Goal: Task Accomplishment & Management: Use online tool/utility

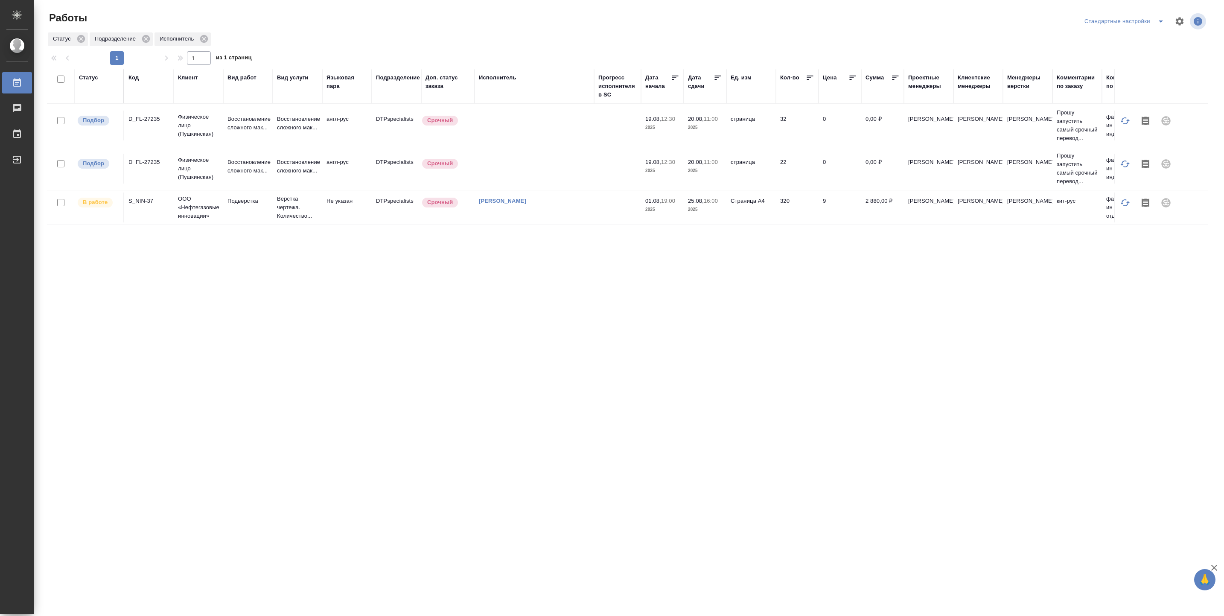
click at [591, 140] on td at bounding box center [535, 126] width 120 height 30
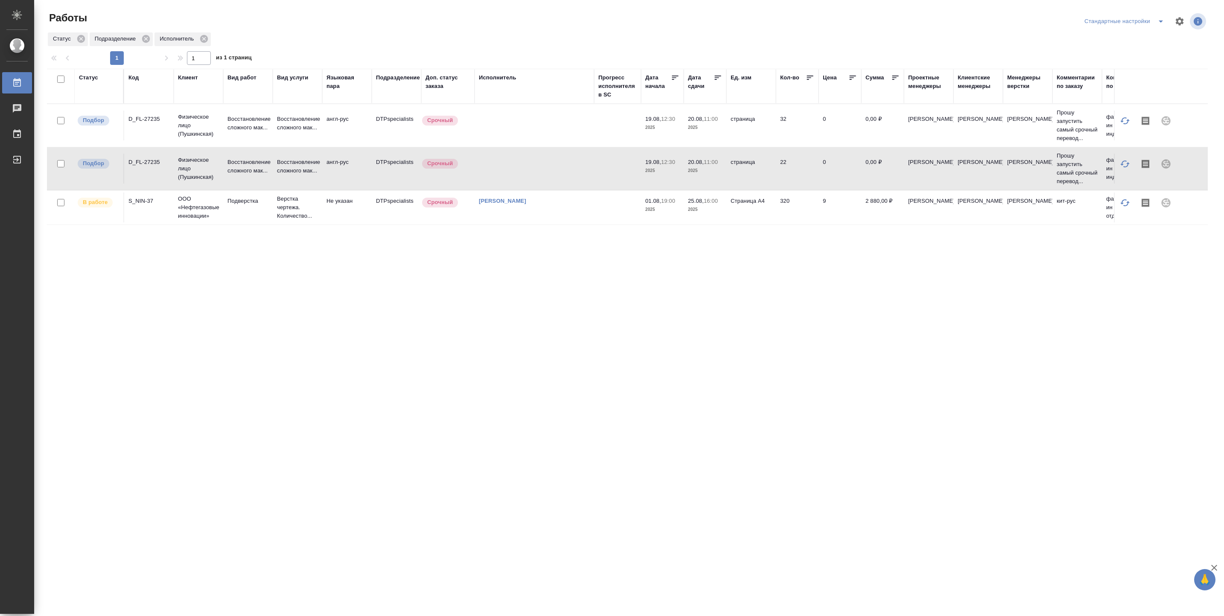
click at [591, 140] on td at bounding box center [535, 126] width 120 height 30
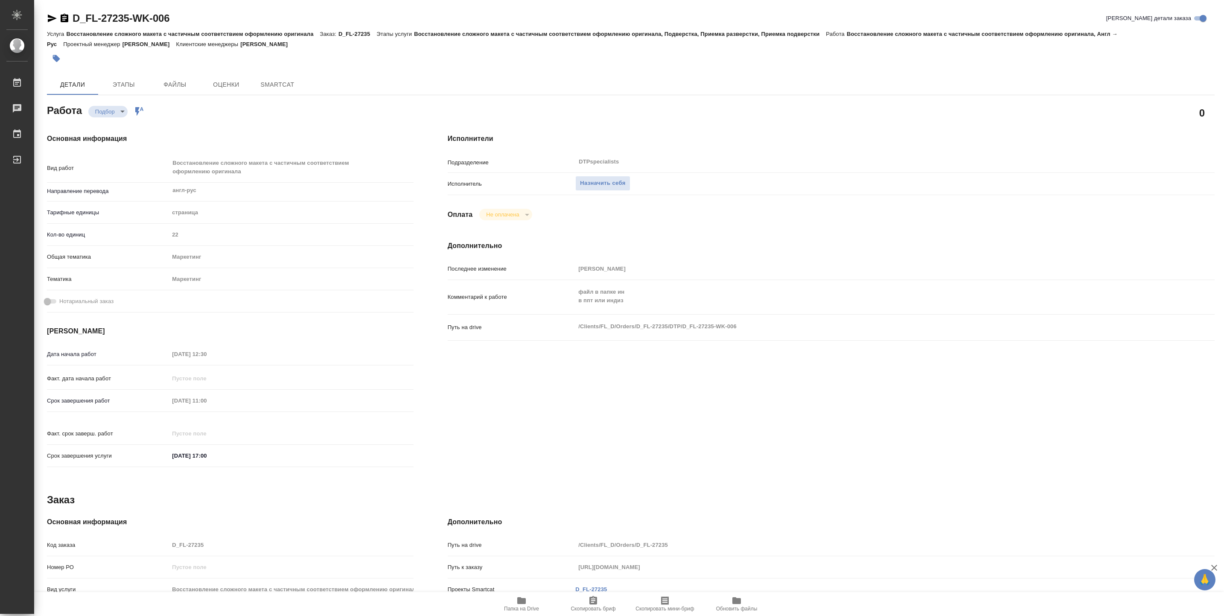
type textarea "x"
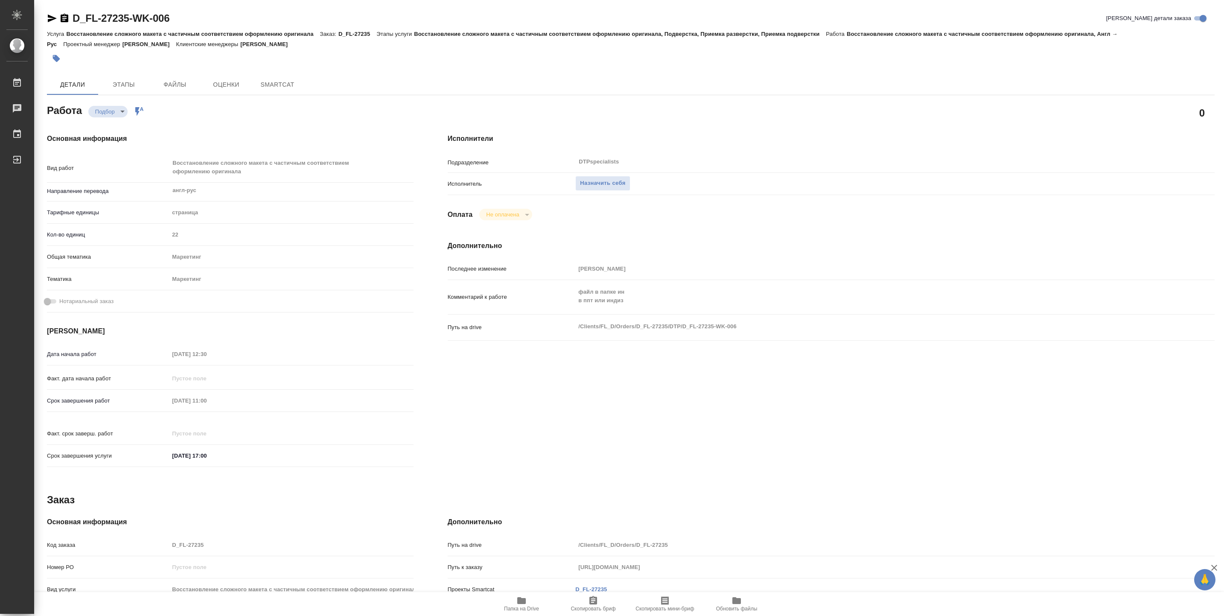
type textarea "x"
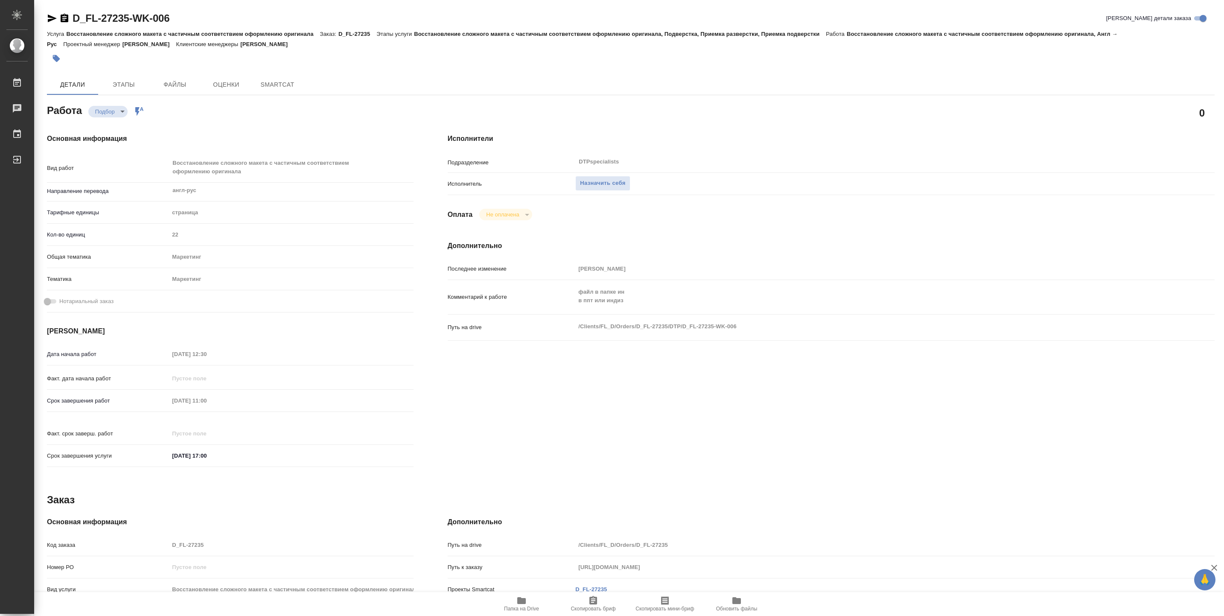
type textarea "x"
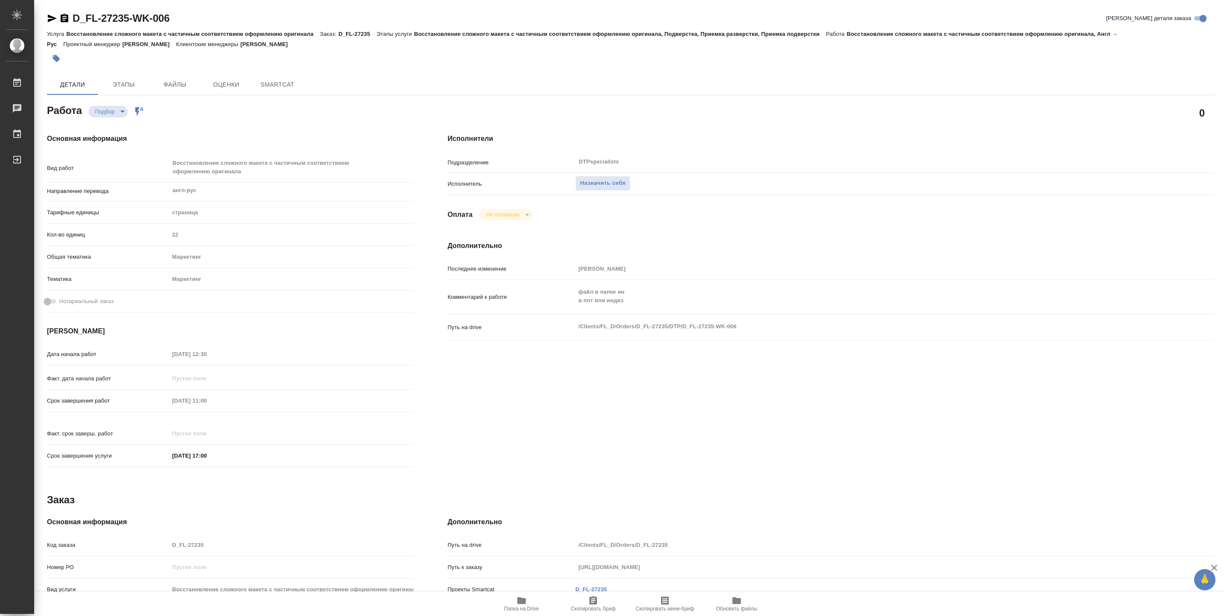
type textarea "x"
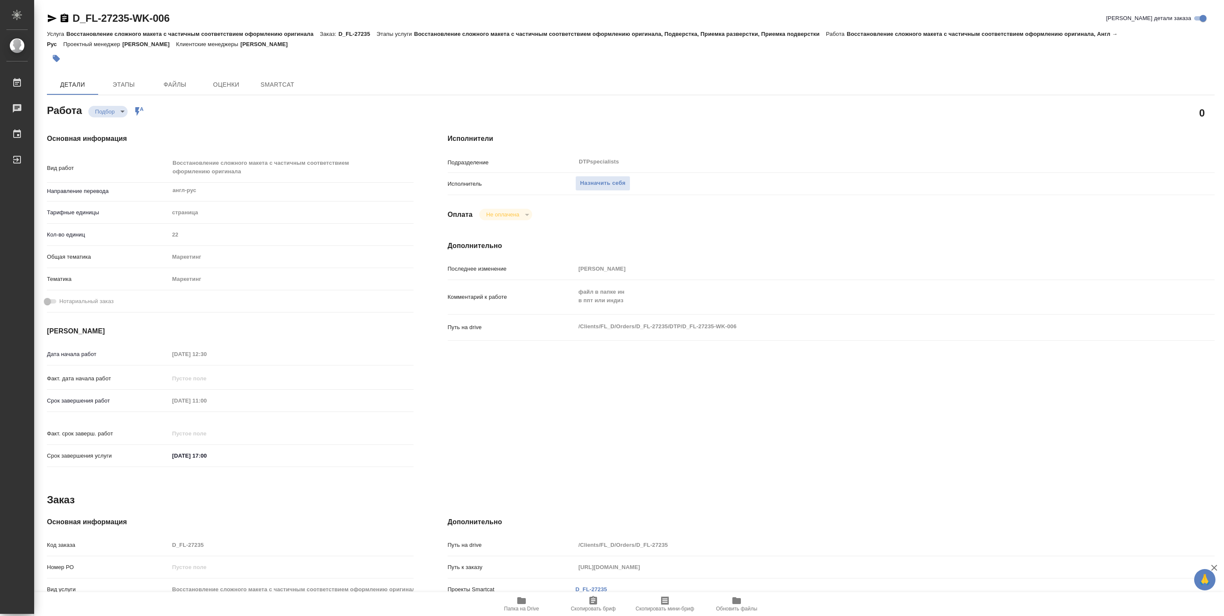
type textarea "x"
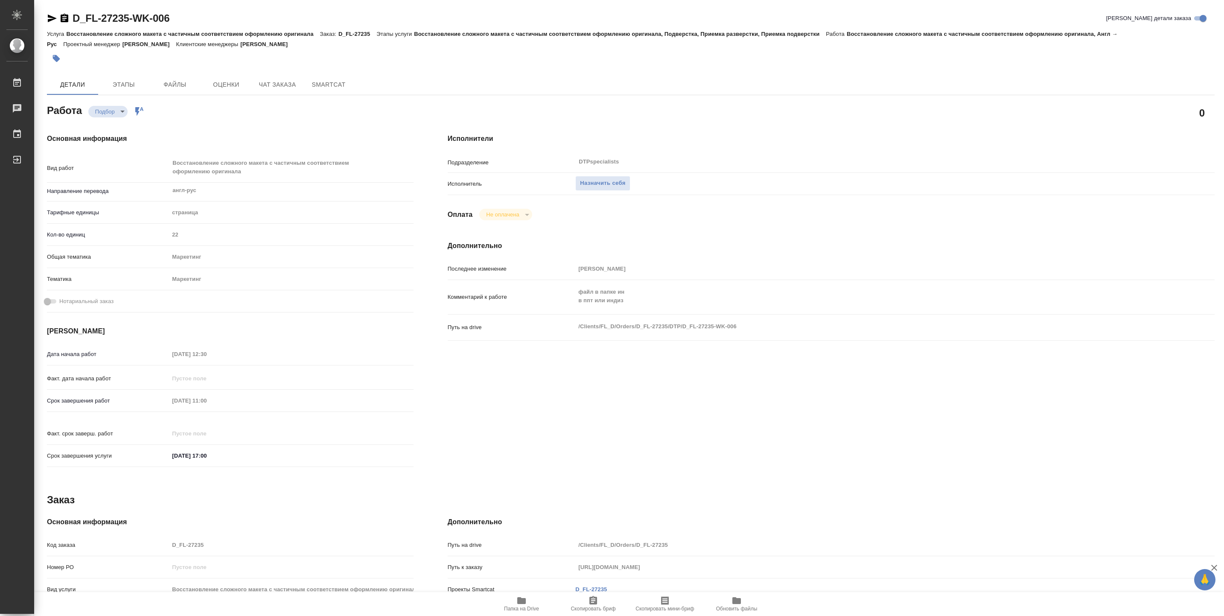
type textarea "x"
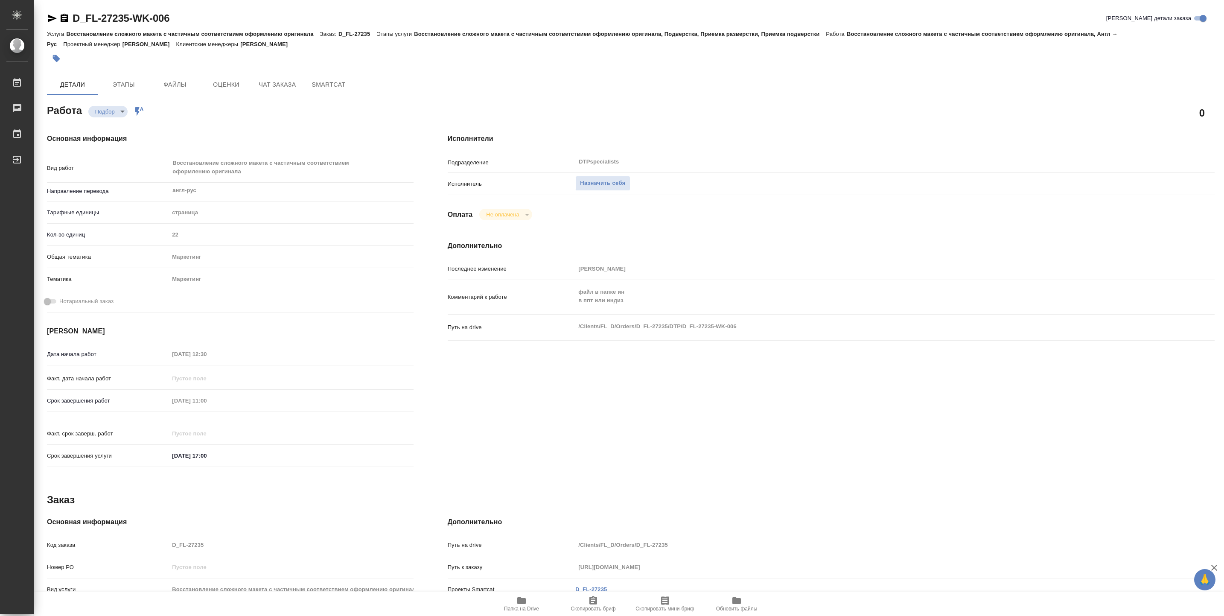
type textarea "x"
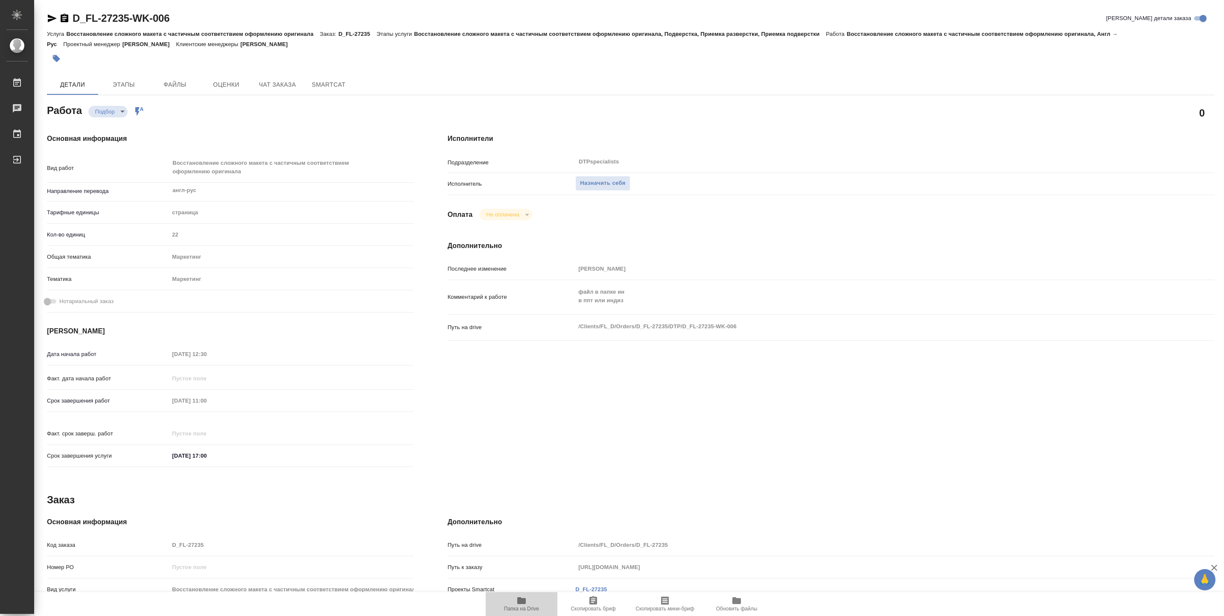
click at [519, 602] on icon "button" at bounding box center [521, 600] width 9 height 7
